Goal: Book appointment/travel/reservation

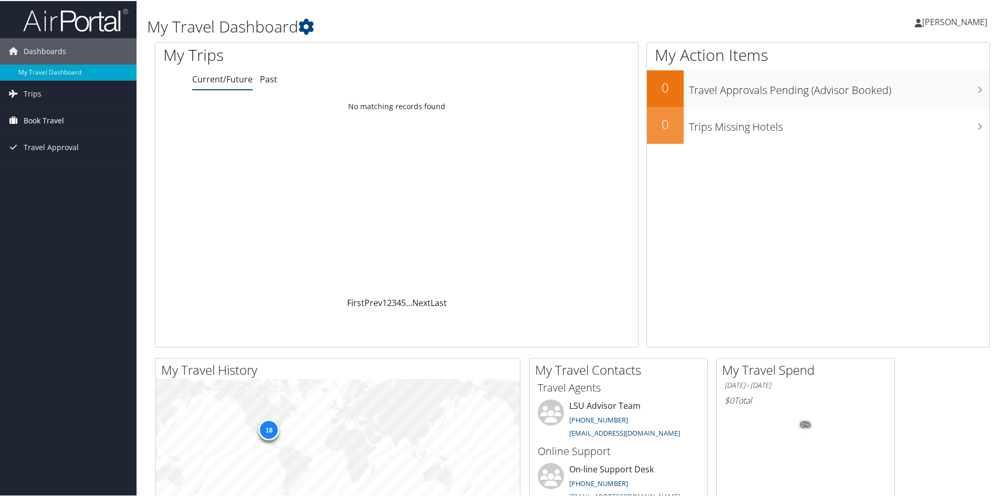
click at [37, 120] on span "Book Travel" at bounding box center [44, 120] width 40 height 26
click at [65, 155] on link "Book/Manage Online Trips" at bounding box center [68, 157] width 137 height 16
